Goal: Task Accomplishment & Management: Complete application form

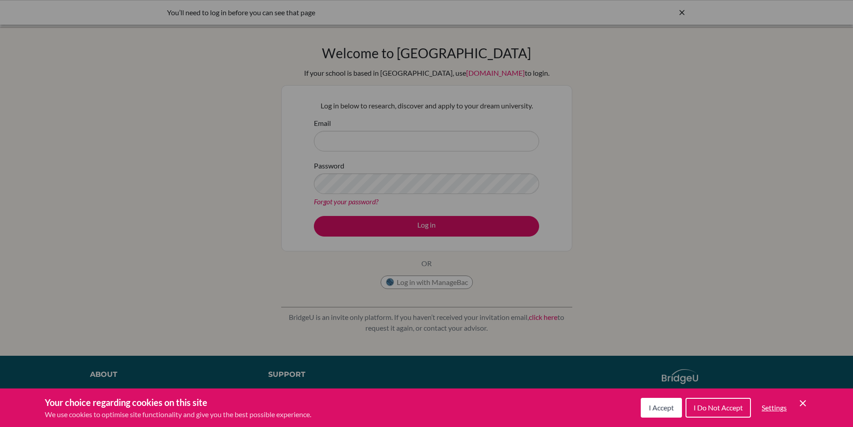
click at [343, 138] on div "Cookie Preferences" at bounding box center [426, 213] width 853 height 427
click at [721, 403] on button "I Do Not Accept" at bounding box center [718, 408] width 65 height 20
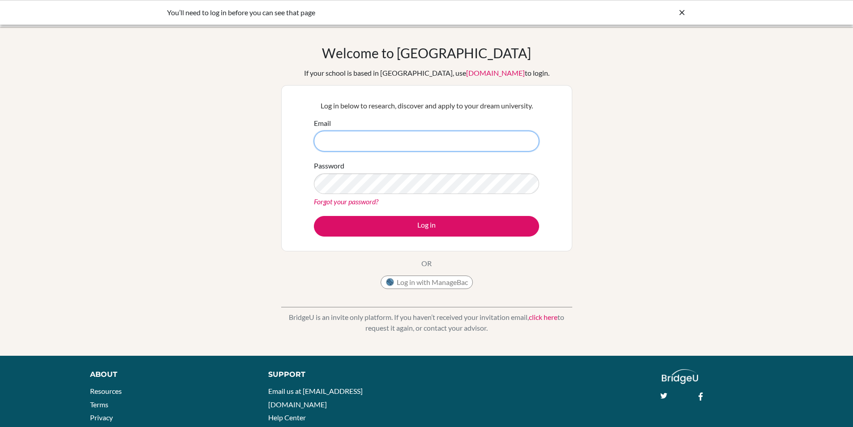
click at [400, 132] on input "Email" at bounding box center [426, 141] width 225 height 21
type input "[PERSON_NAME][DOMAIN_NAME][EMAIL_ADDRESS][PERSON_NAME][DOMAIN_NAME]"
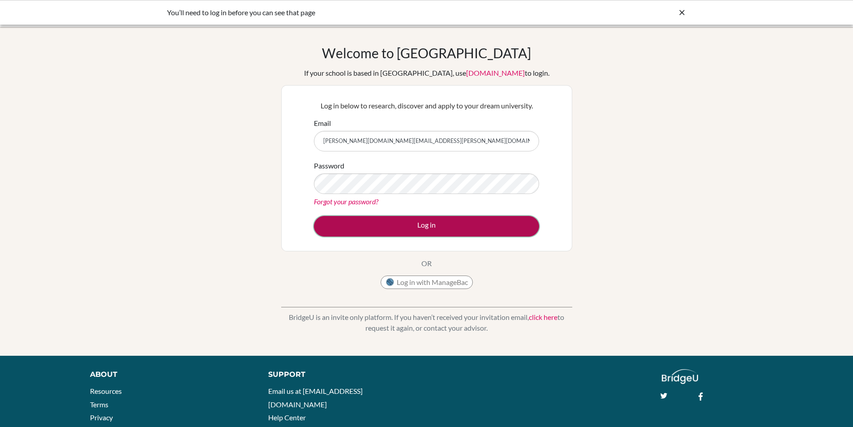
click at [356, 225] on button "Log in" at bounding box center [426, 226] width 225 height 21
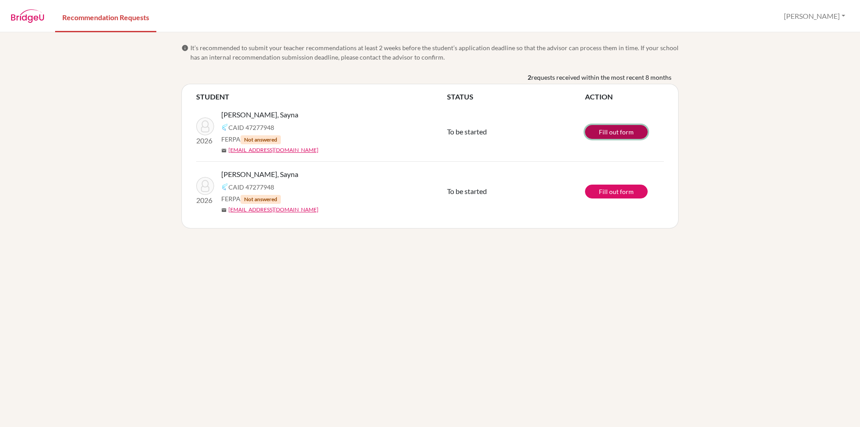
click at [609, 126] on link "Fill out form" at bounding box center [616, 132] width 63 height 14
